Goal: Task Accomplishment & Management: Manage account settings

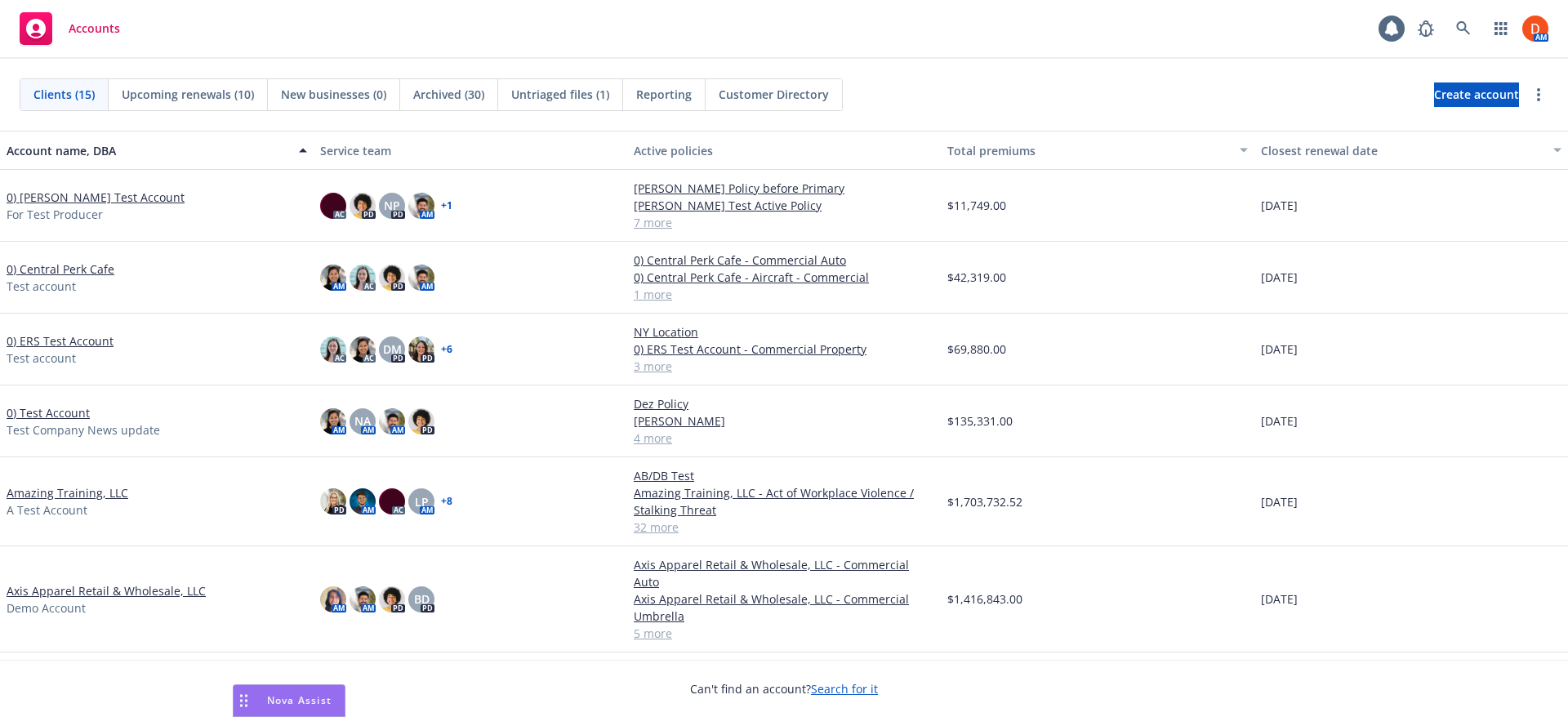
click at [90, 202] on link "0) [PERSON_NAME] Test Account" at bounding box center [95, 197] width 178 height 17
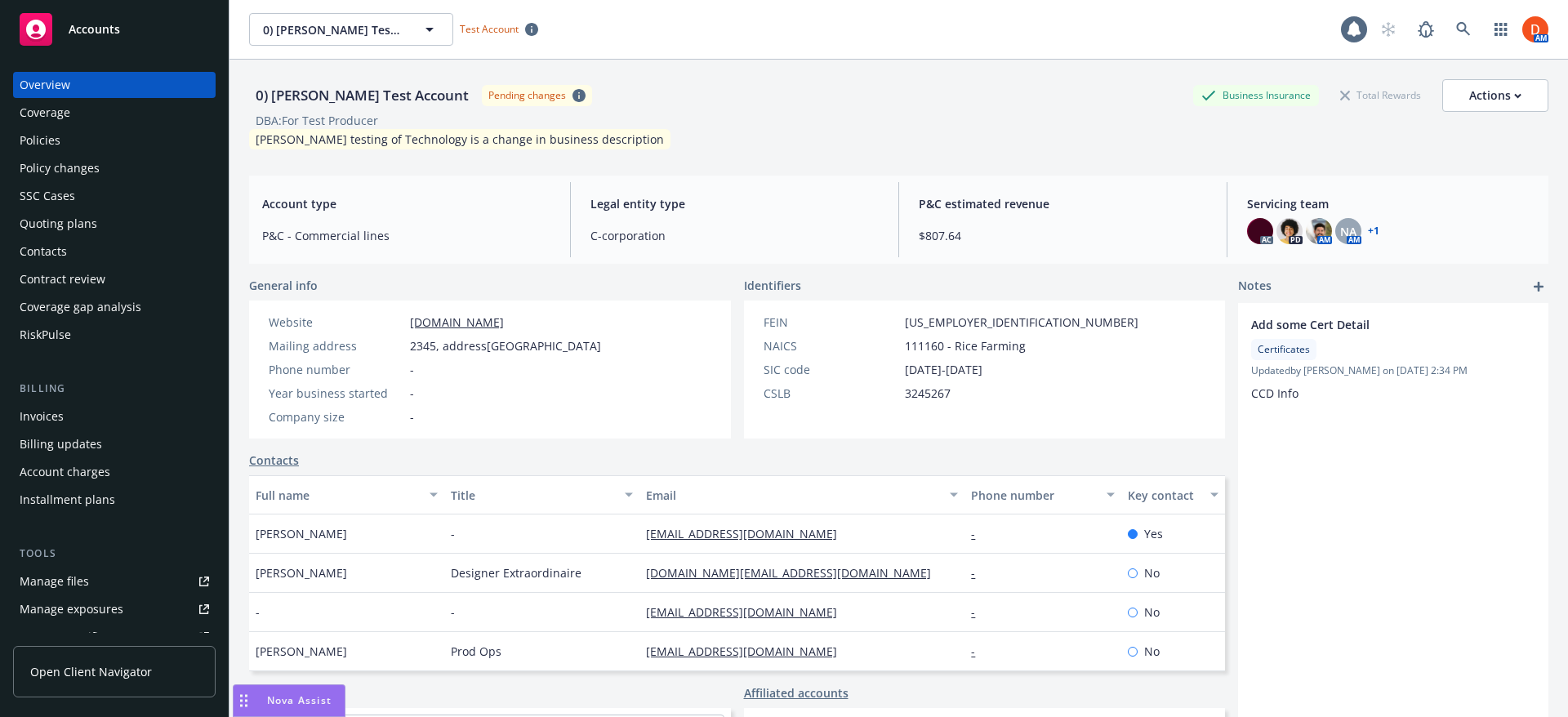
click at [99, 154] on div "Overview Coverage Policies Policy changes SSC Cases Quoting plans Contacts Cont…" at bounding box center [114, 210] width 203 height 276
click at [85, 130] on div "Policies" at bounding box center [114, 141] width 190 height 26
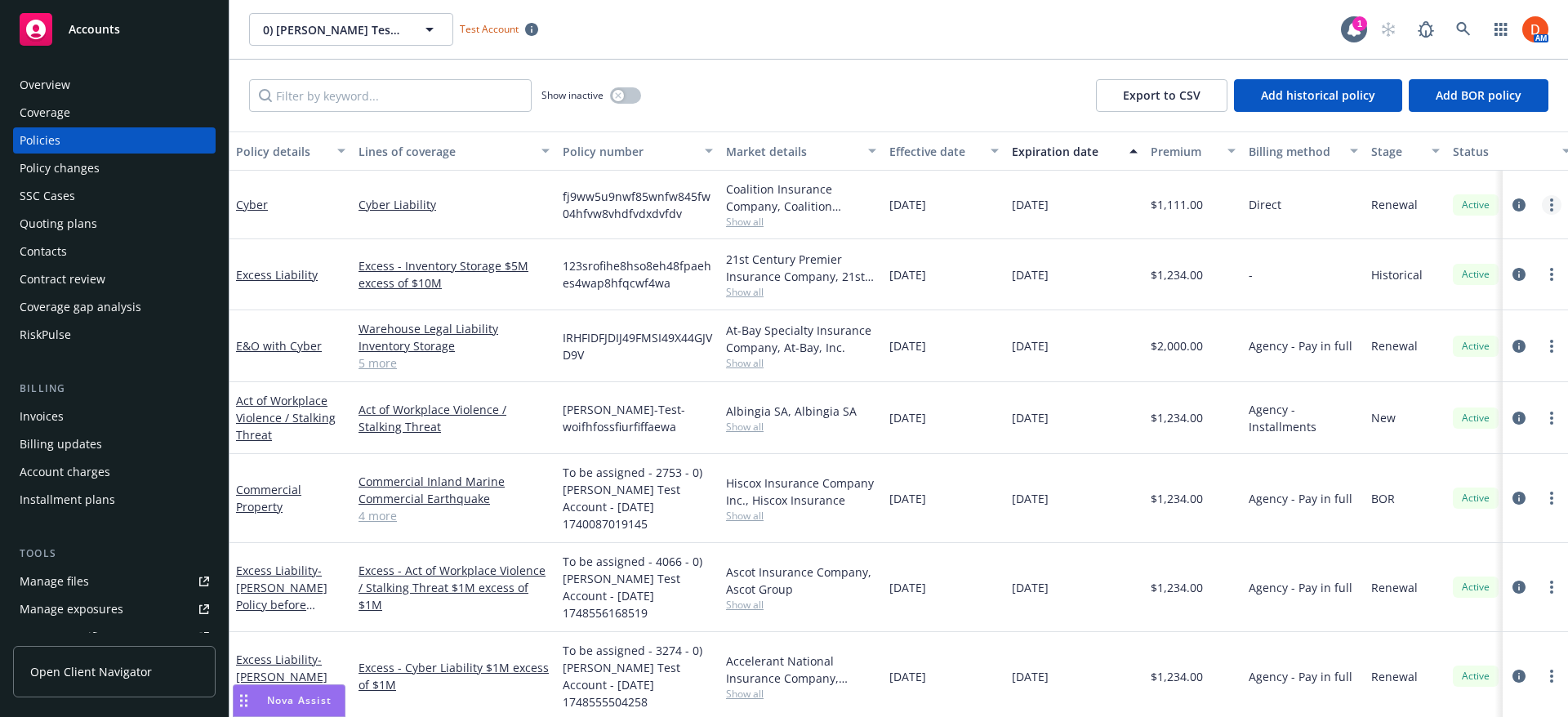
click at [1550, 198] on circle "more" at bounding box center [1551, 199] width 3 height 3
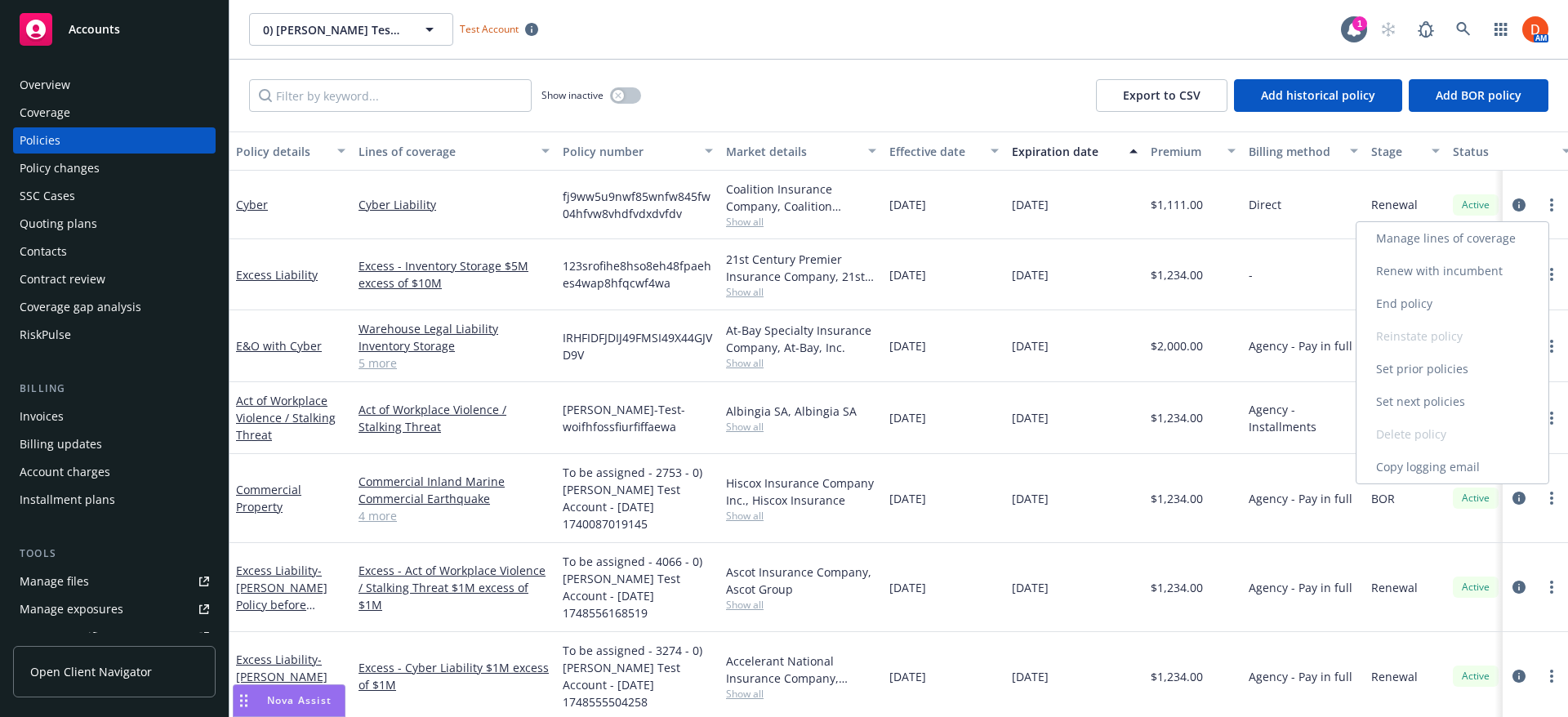
click at [1469, 308] on link "End policy" at bounding box center [1452, 303] width 192 height 33
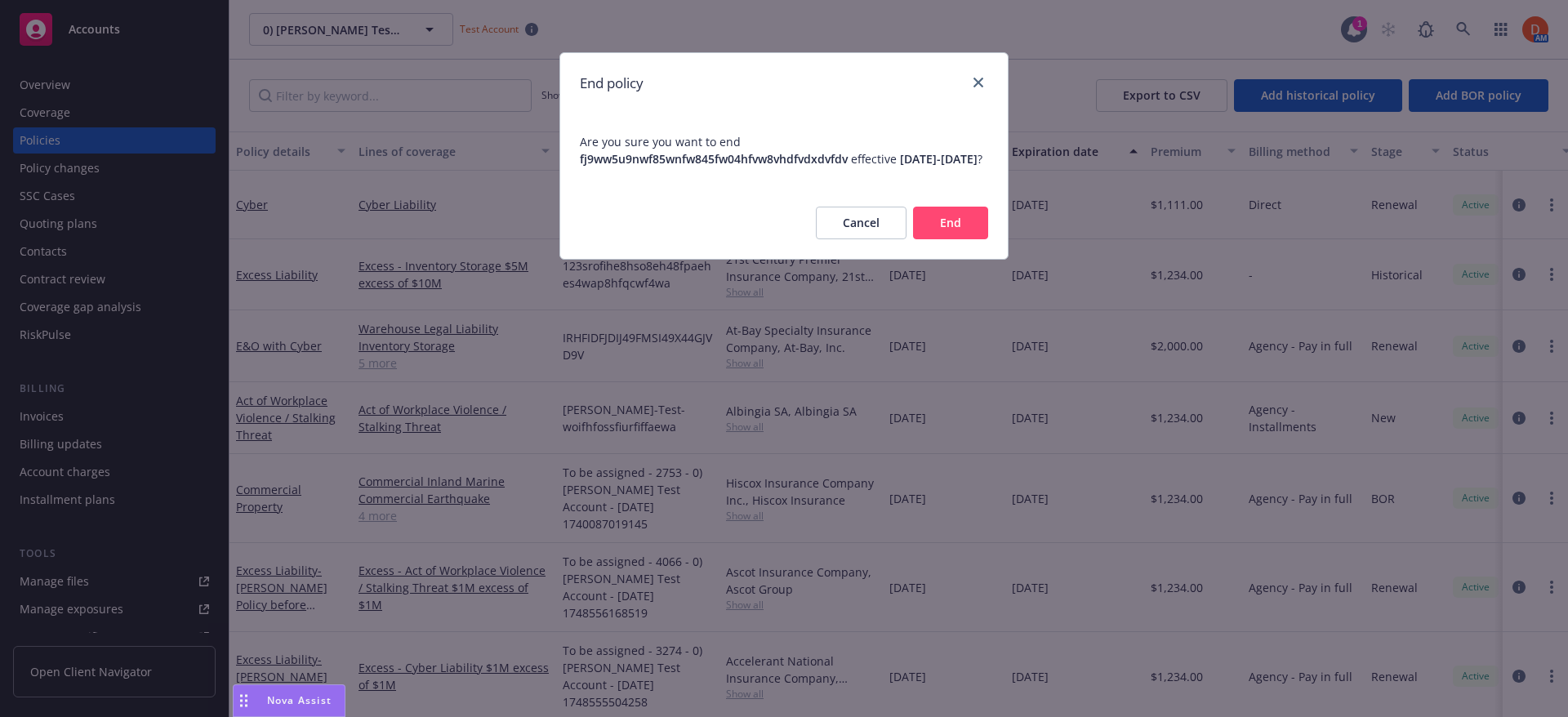
click at [952, 233] on button "End" at bounding box center [951, 223] width 76 height 33
